Goal: Task Accomplishment & Management: Manage account settings

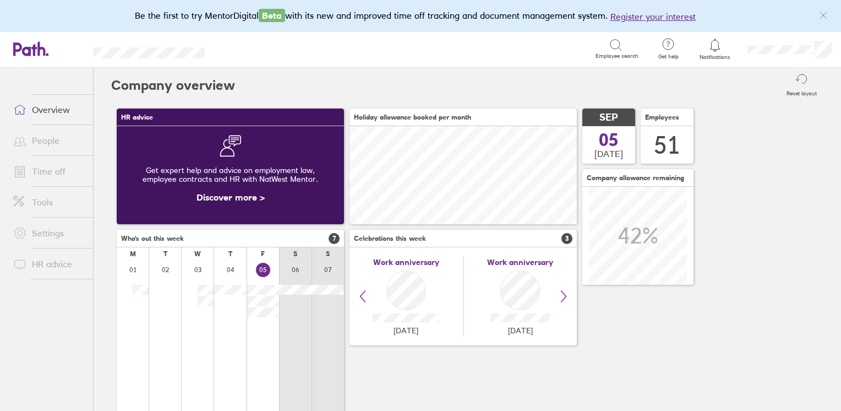
click at [42, 165] on link "Time off" at bounding box center [48, 171] width 89 height 22
